Goal: Task Accomplishment & Management: Use online tool/utility

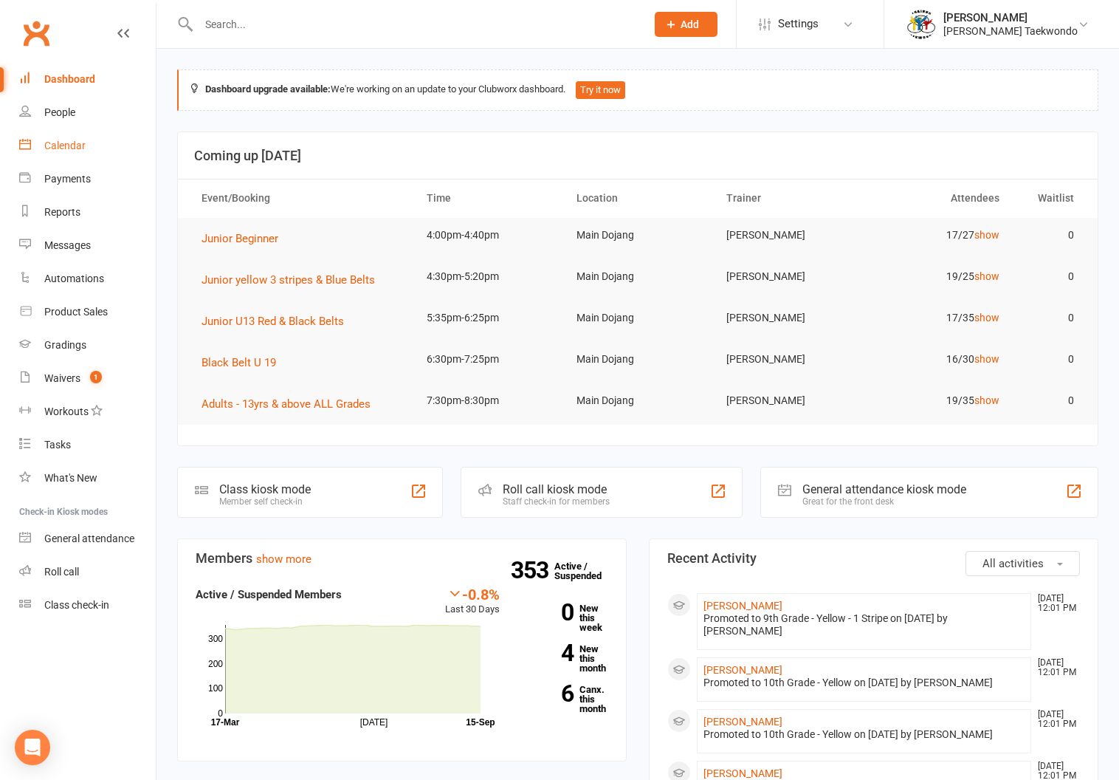
click at [57, 140] on div "Calendar" at bounding box center [64, 146] width 41 height 12
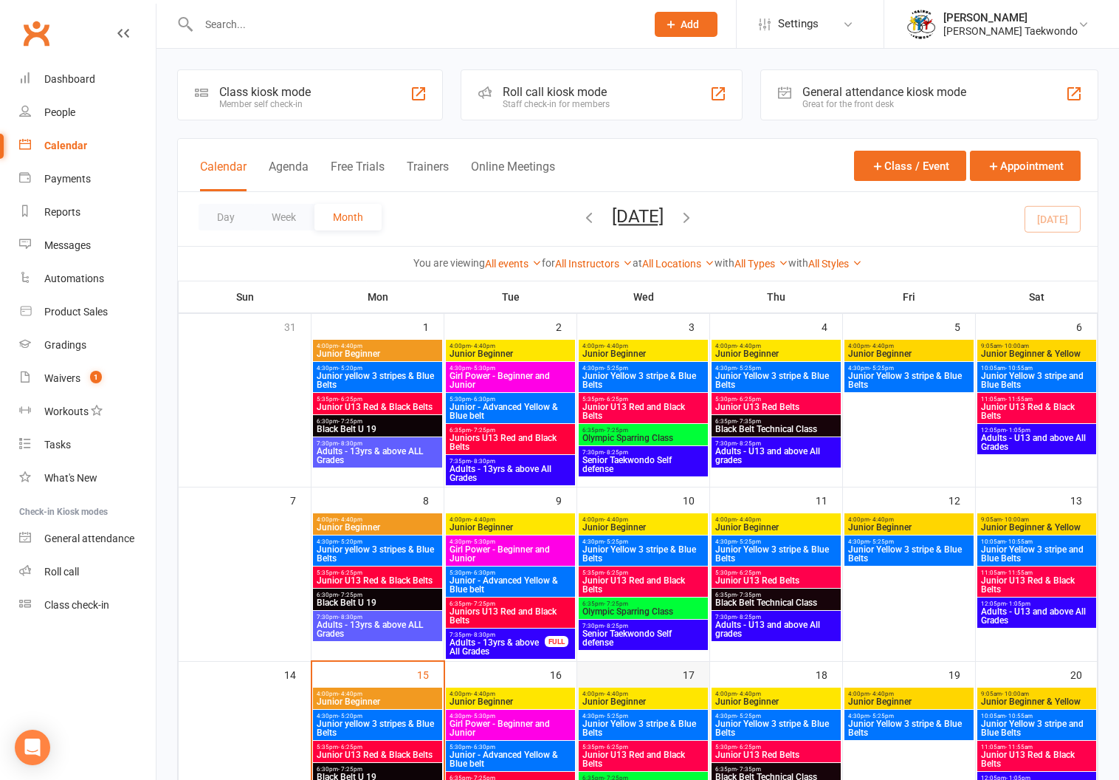
scroll to position [241, 0]
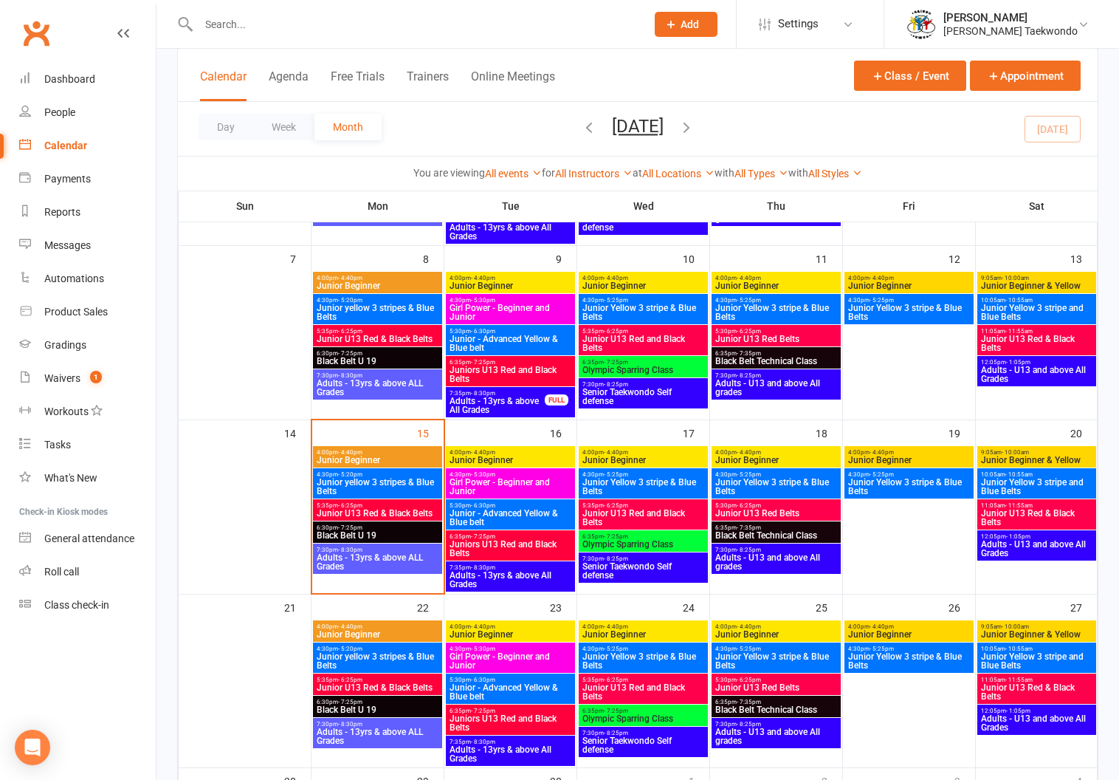
click at [358, 450] on span "- 4:40pm" at bounding box center [350, 452] width 24 height 7
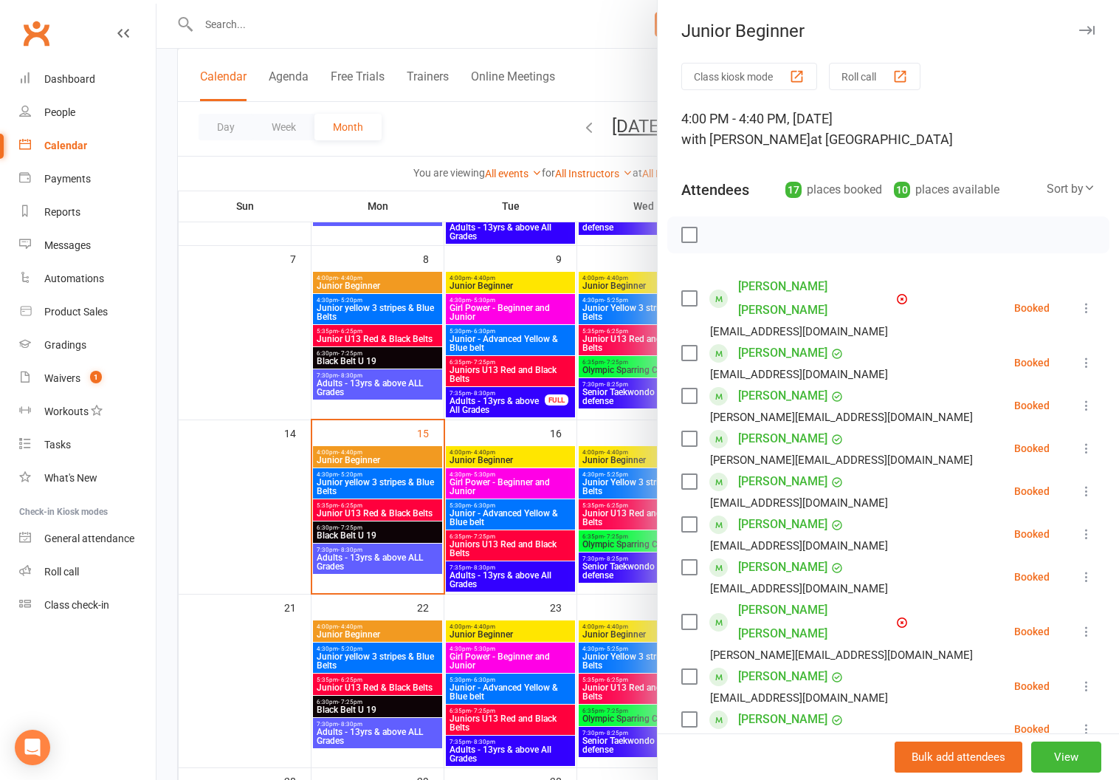
click at [846, 69] on button "Roll call" at bounding box center [875, 76] width 92 height 27
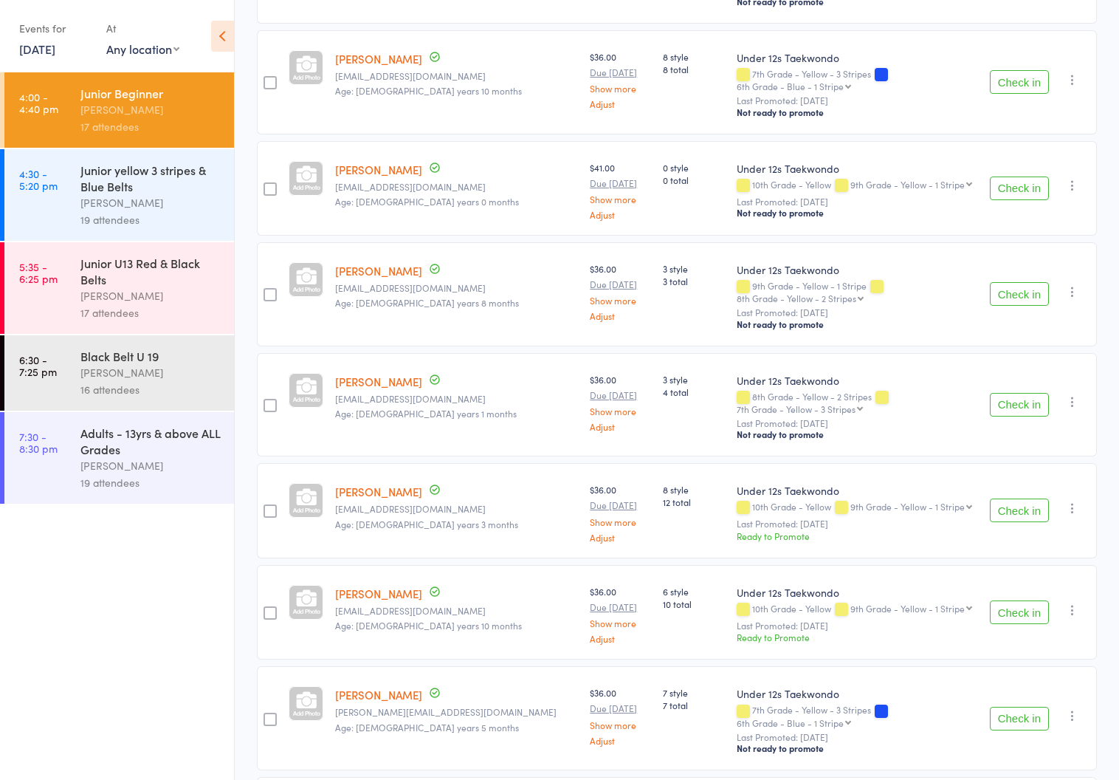
scroll to position [1100, 0]
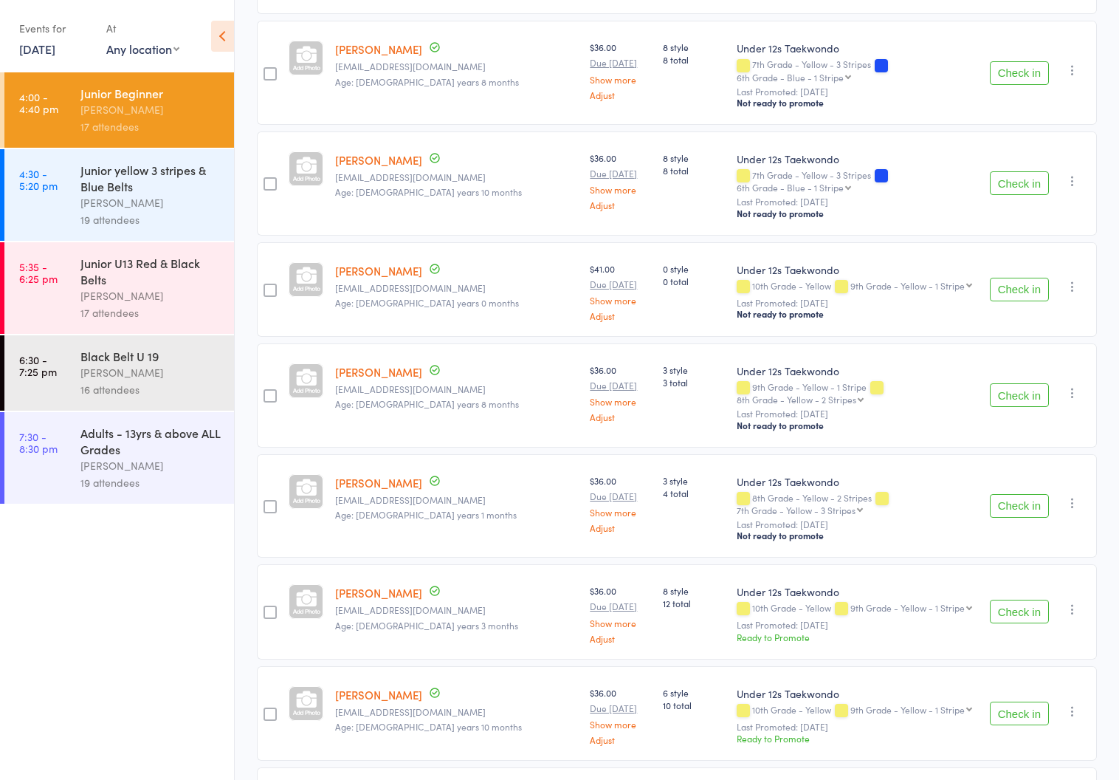
drag, startPoint x: 123, startPoint y: 197, endPoint x: 115, endPoint y: 191, distance: 10.0
click at [124, 197] on div "[PERSON_NAME]" at bounding box center [150, 202] width 141 height 17
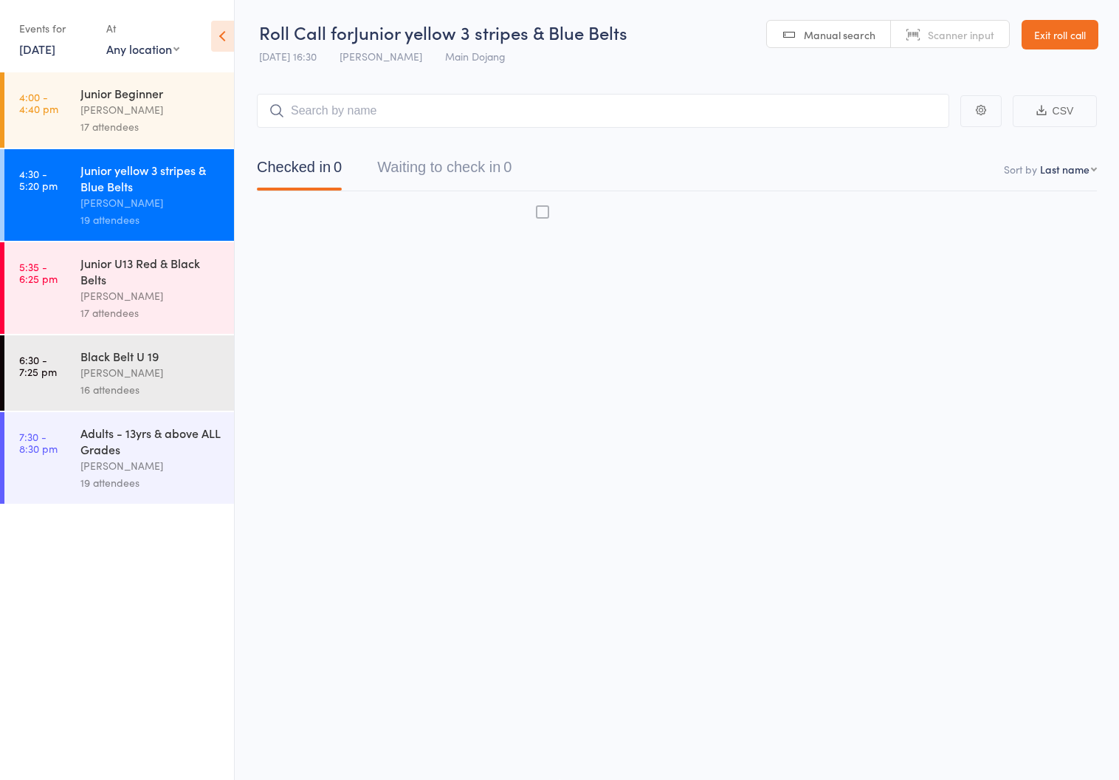
scroll to position [10, 0]
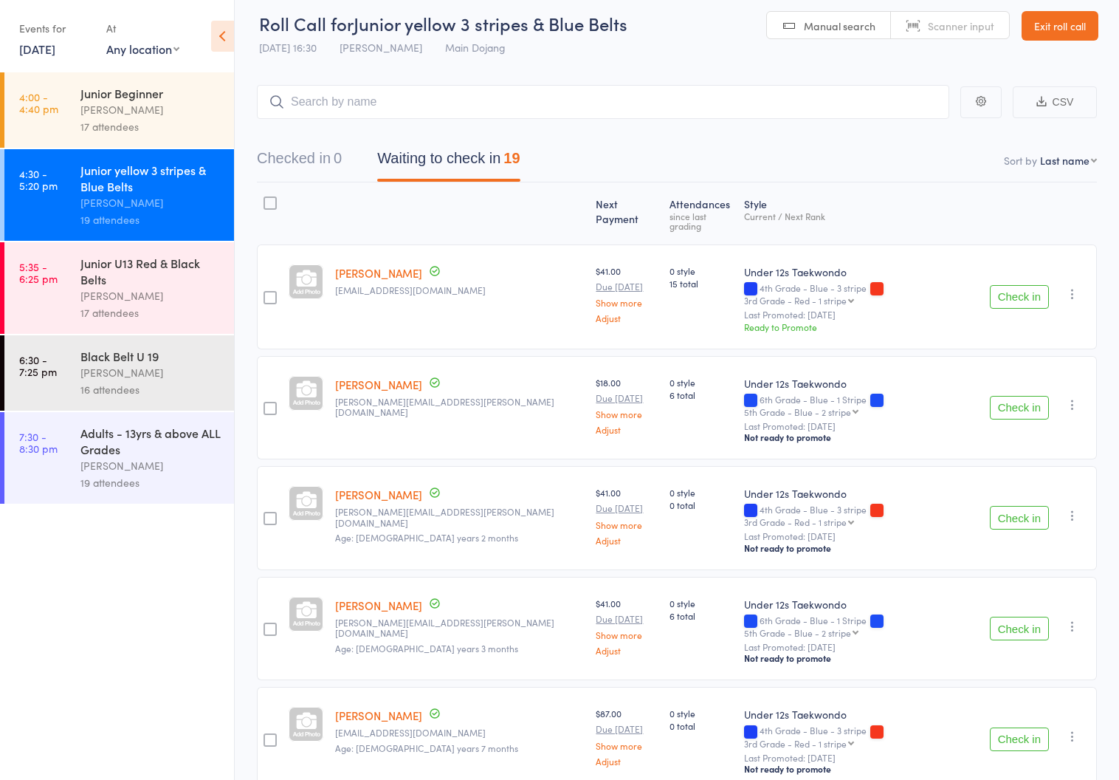
select select "12"
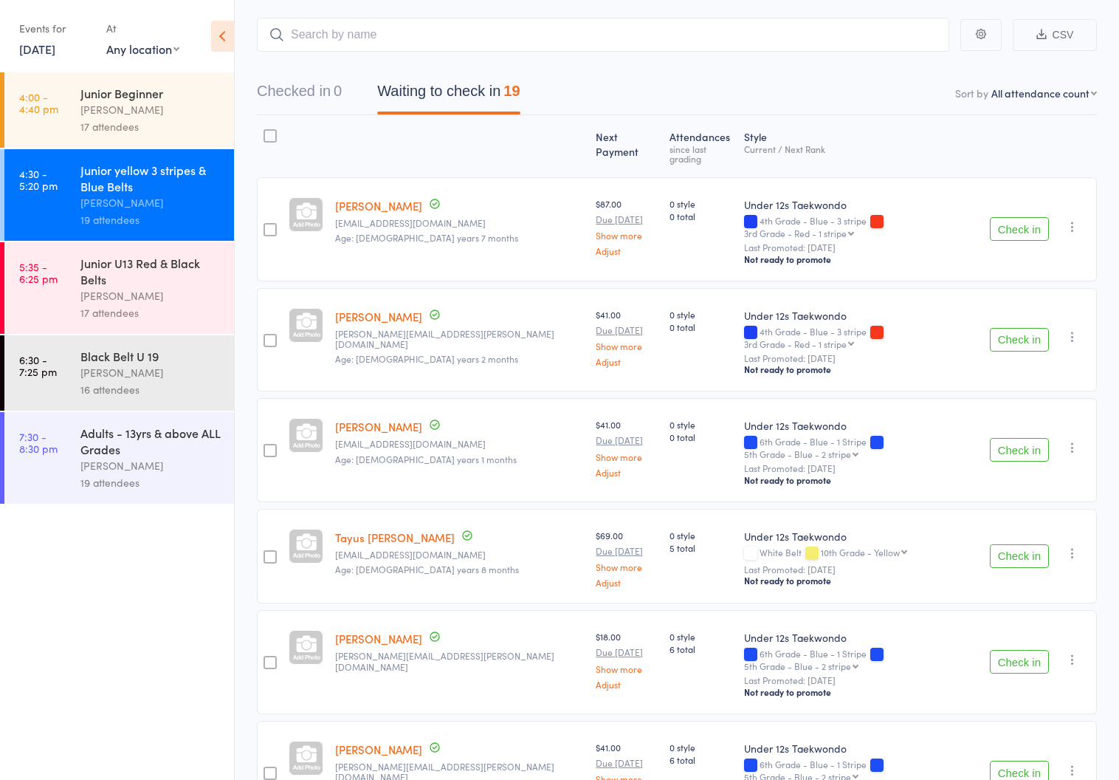
scroll to position [0, 0]
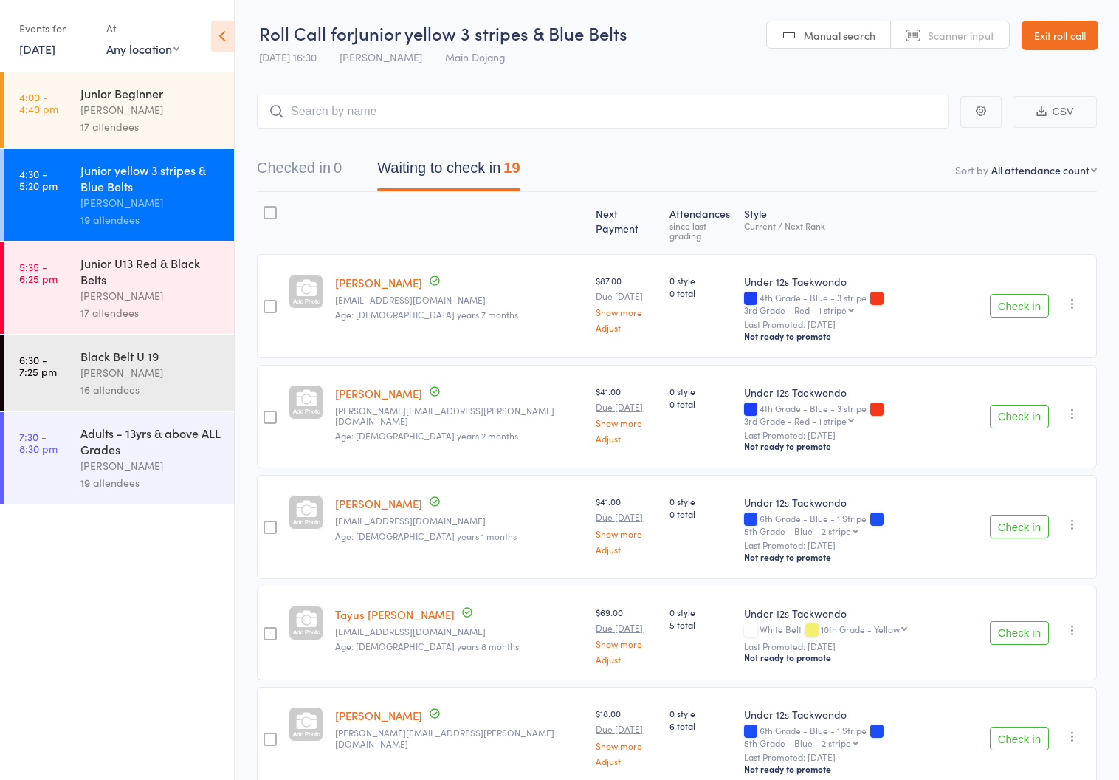
click at [114, 281] on div "Junior U13 Red & Black Belts" at bounding box center [150, 271] width 141 height 32
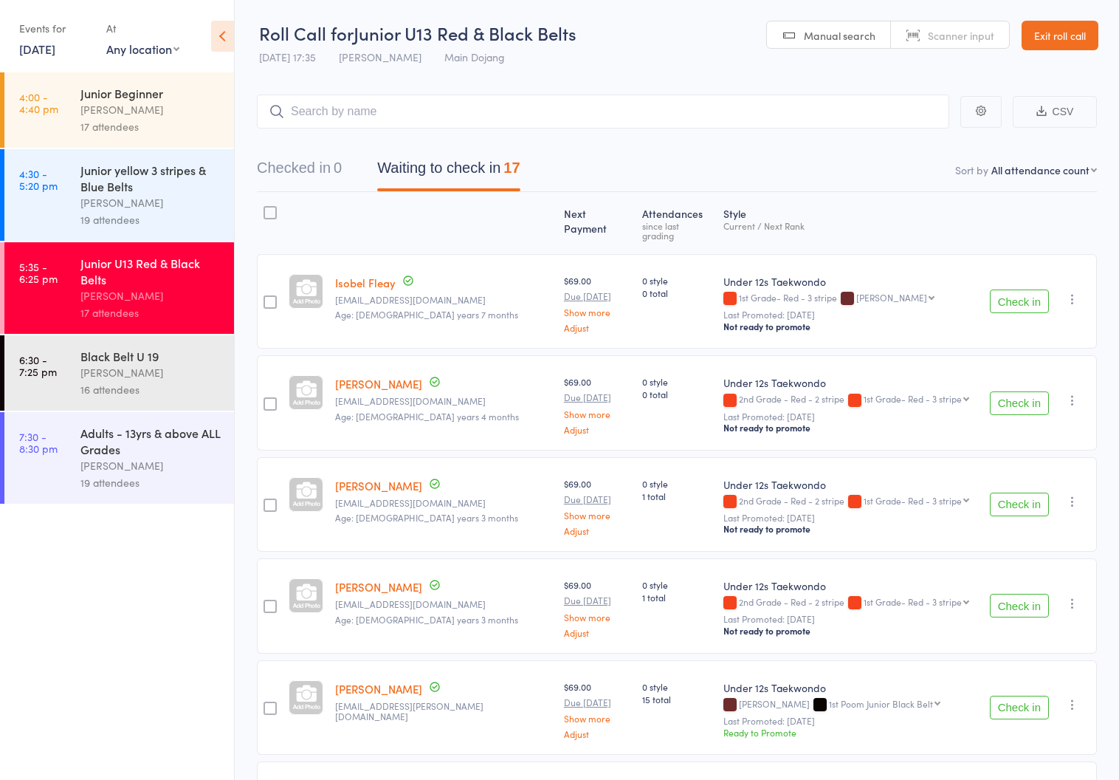
click at [110, 94] on div "Junior Beginner" at bounding box center [150, 93] width 141 height 16
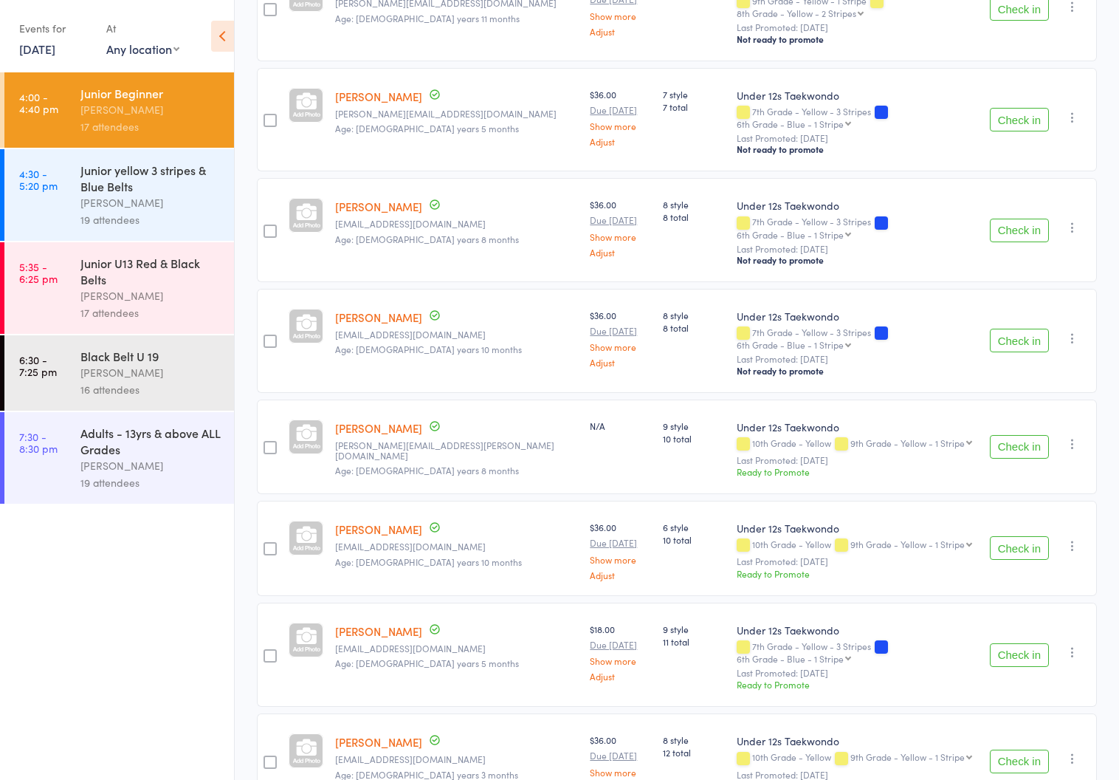
scroll to position [1304, 0]
